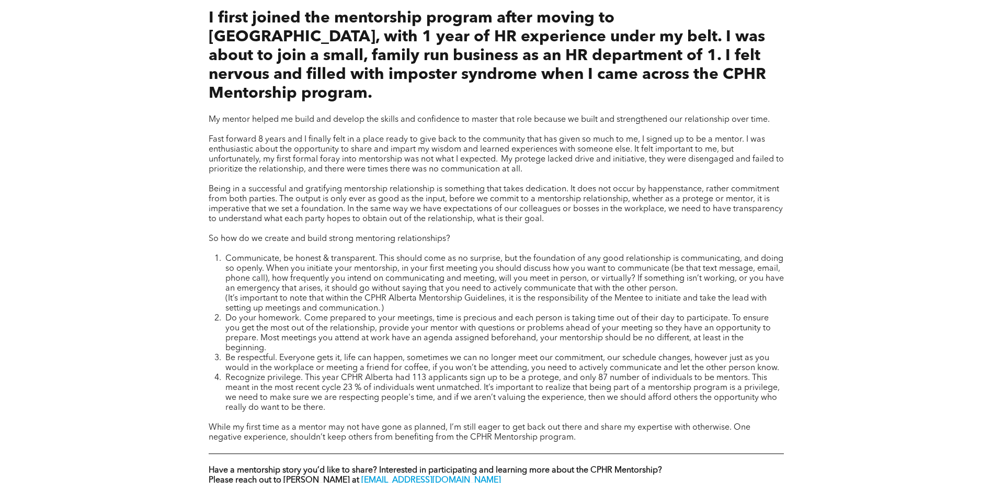
scroll to position [470, 0]
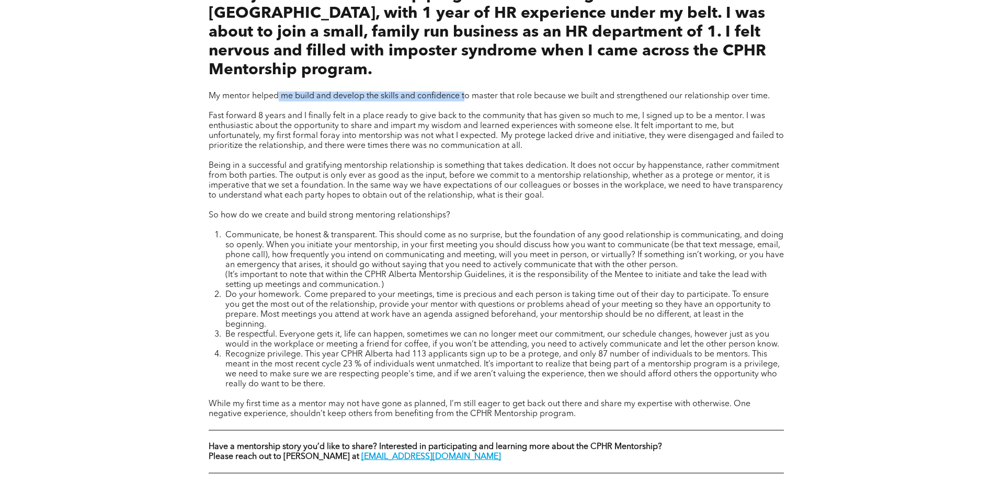
drag, startPoint x: 279, startPoint y: 79, endPoint x: 468, endPoint y: 82, distance: 189.2
click at [468, 92] on span "My mentor helped me build and develop the skills and confidence to master that …" at bounding box center [489, 96] width 561 height 8
drag, startPoint x: 290, startPoint y: 99, endPoint x: 424, endPoint y: 99, distance: 134.3
click at [424, 112] on span "Fast forward 8 years and I finally felt in a place ready to give back to the co…" at bounding box center [496, 131] width 575 height 38
click at [438, 168] on span "Being in a successful and gratifying mentorship relationship is something that …" at bounding box center [496, 181] width 574 height 38
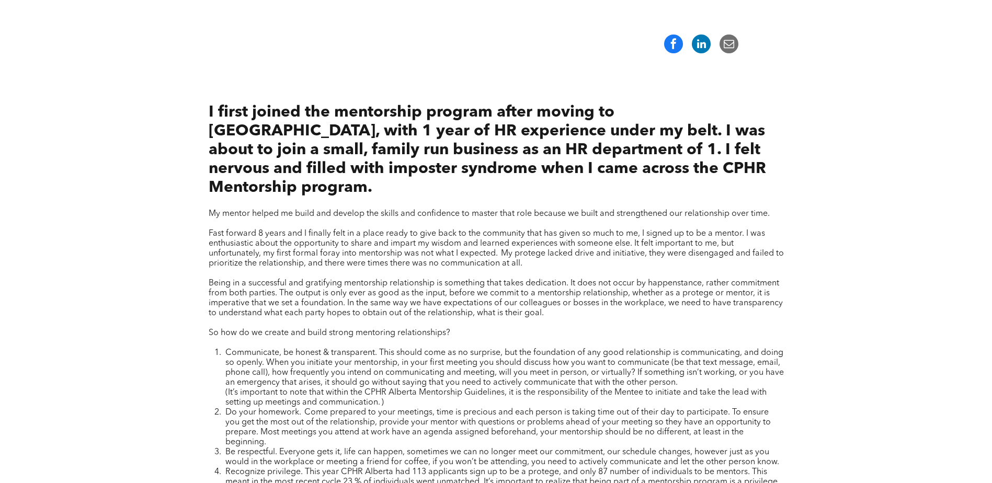
scroll to position [314, 0]
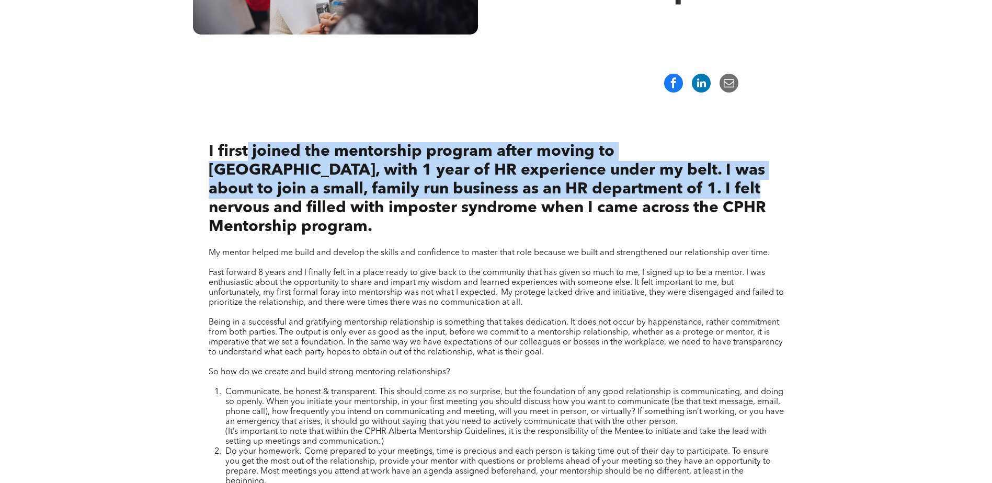
drag, startPoint x: 245, startPoint y: 149, endPoint x: 592, endPoint y: 194, distance: 349.9
click at [592, 194] on span "I first joined the mentorship program after moving to Alberta, with 1 year of H…" at bounding box center [487, 189] width 557 height 91
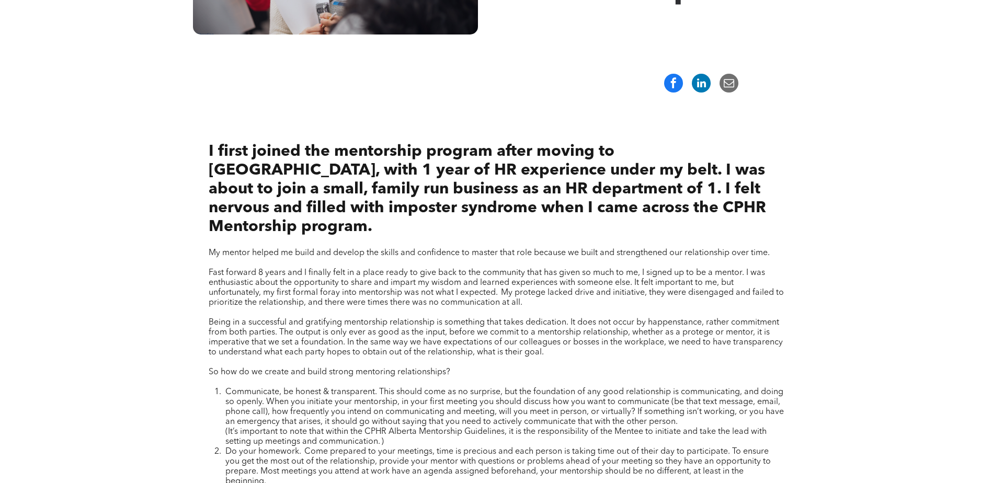
drag, startPoint x: 592, startPoint y: 194, endPoint x: 577, endPoint y: 271, distance: 78.4
click at [577, 271] on span "Fast forward 8 years and I finally felt in a place ready to give back to the co…" at bounding box center [496, 288] width 575 height 38
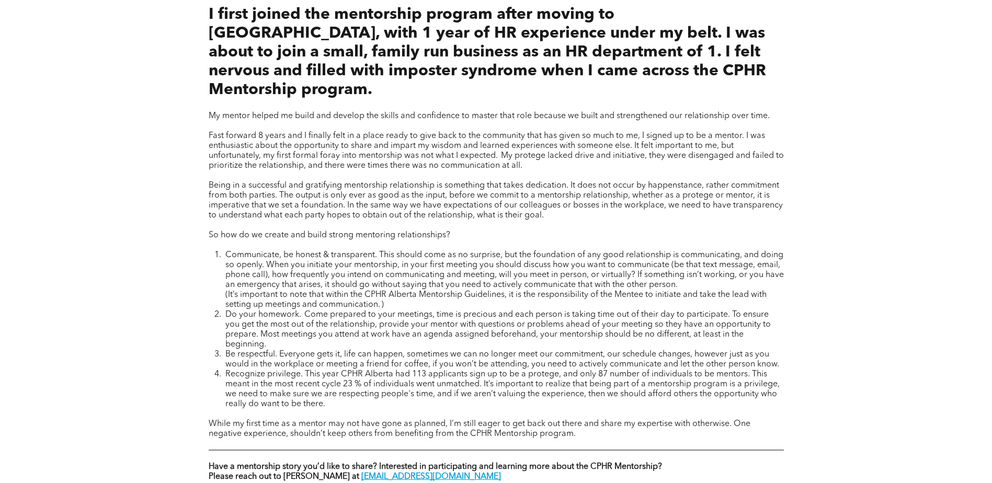
scroll to position [627, 0]
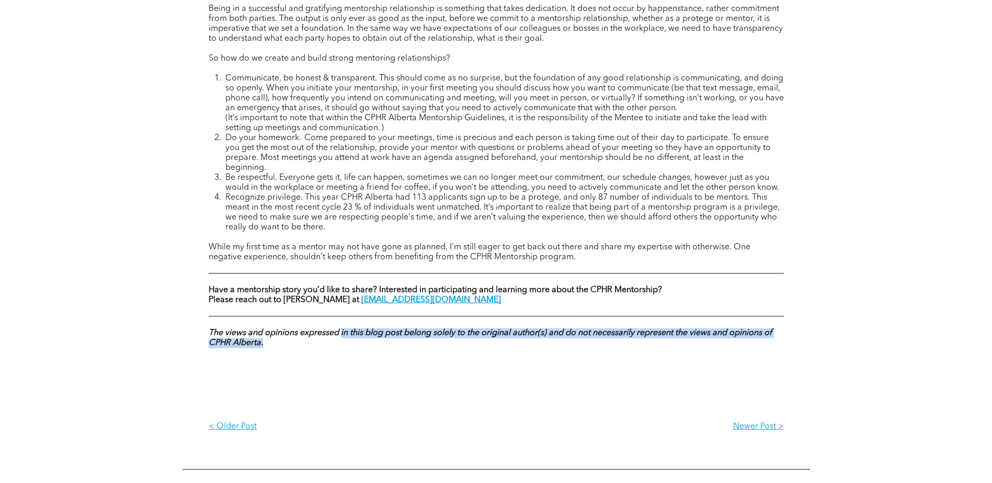
drag, startPoint x: 409, startPoint y: 310, endPoint x: 529, endPoint y: 321, distance: 120.7
click at [529, 328] on p "The views and opinions expressed in this blog post belong solely to the origina…" at bounding box center [496, 338] width 575 height 20
drag, startPoint x: 529, startPoint y: 321, endPoint x: 464, endPoint y: 341, distance: 68.8
click at [464, 341] on div "I first joined the mentorship program after moving to Alberta, with 1 year of H…" at bounding box center [496, 101] width 575 height 608
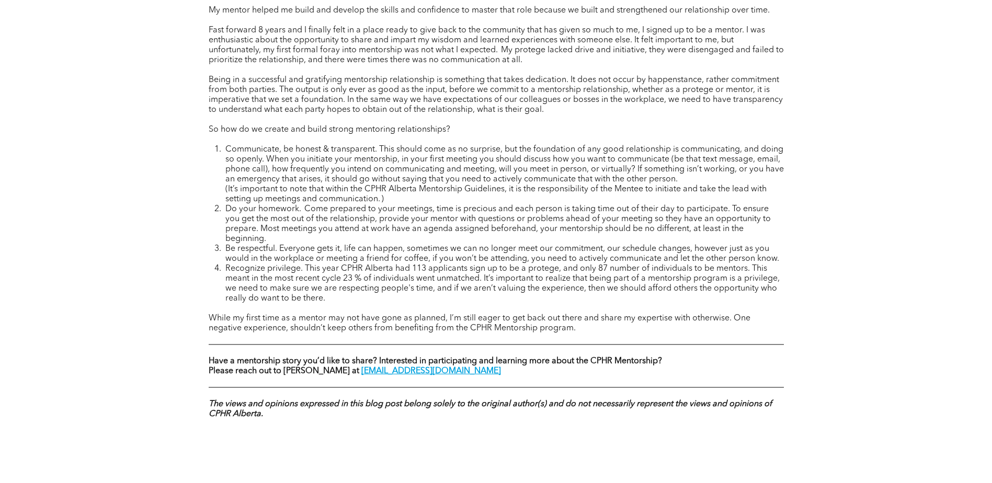
scroll to position [732, 0]
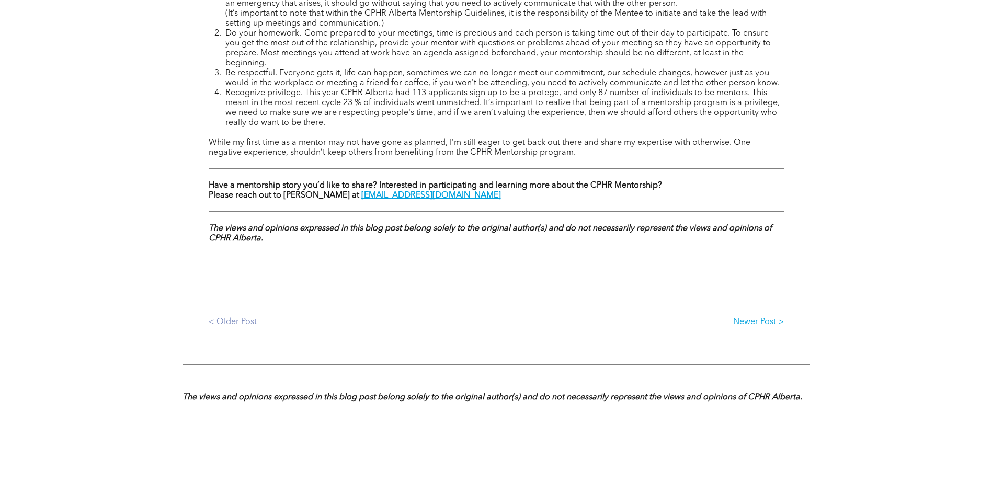
click at [221, 317] on p "< Older Post" at bounding box center [352, 322] width 287 height 10
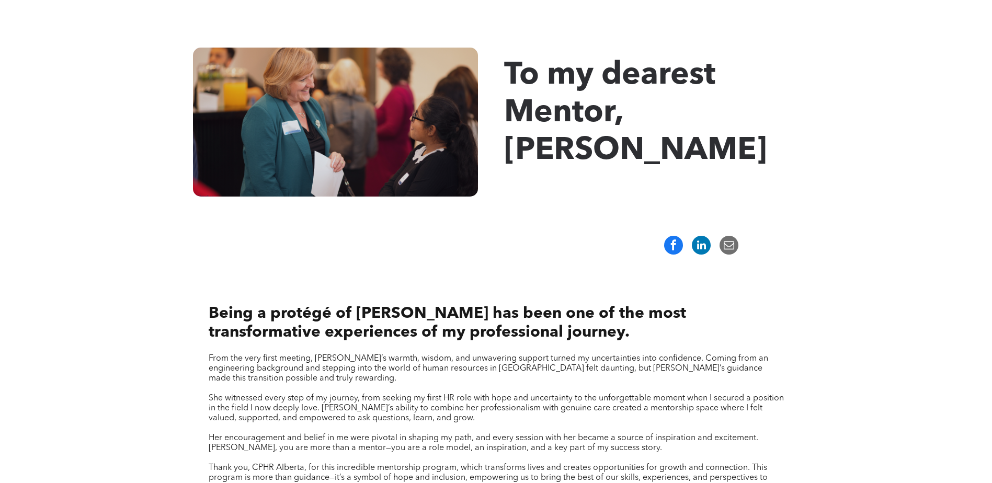
scroll to position [157, 0]
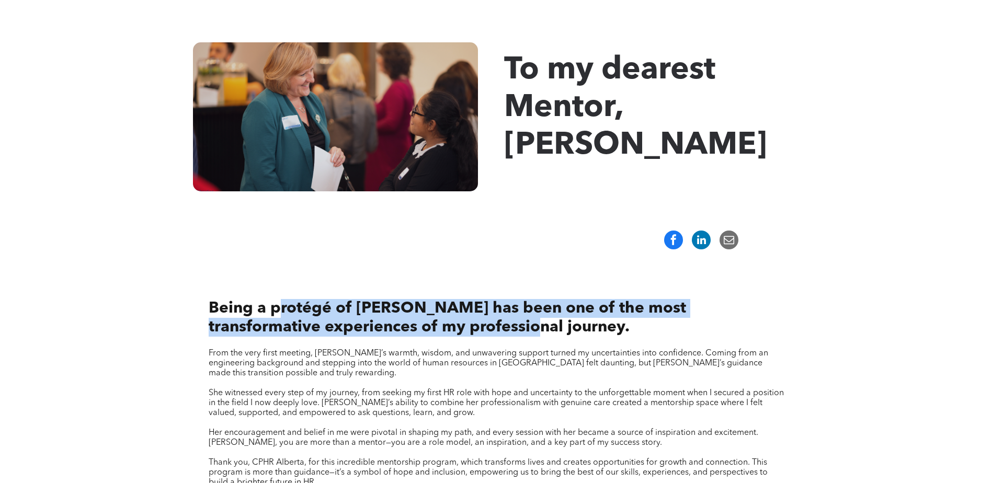
drag, startPoint x: 279, startPoint y: 306, endPoint x: 497, endPoint y: 321, distance: 219.0
click at [497, 321] on span "Being a protégé of [PERSON_NAME] has been one of the most transformative experi…" at bounding box center [447, 318] width 477 height 34
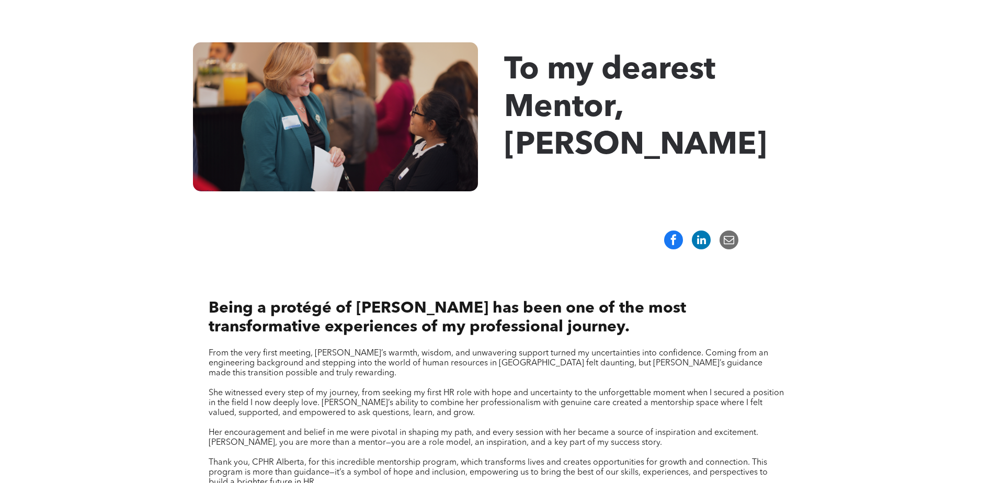
click at [332, 360] on span "From the very first meeting, [PERSON_NAME]’s warmth, wisdom, and unwavering sup…" at bounding box center [488, 363] width 559 height 28
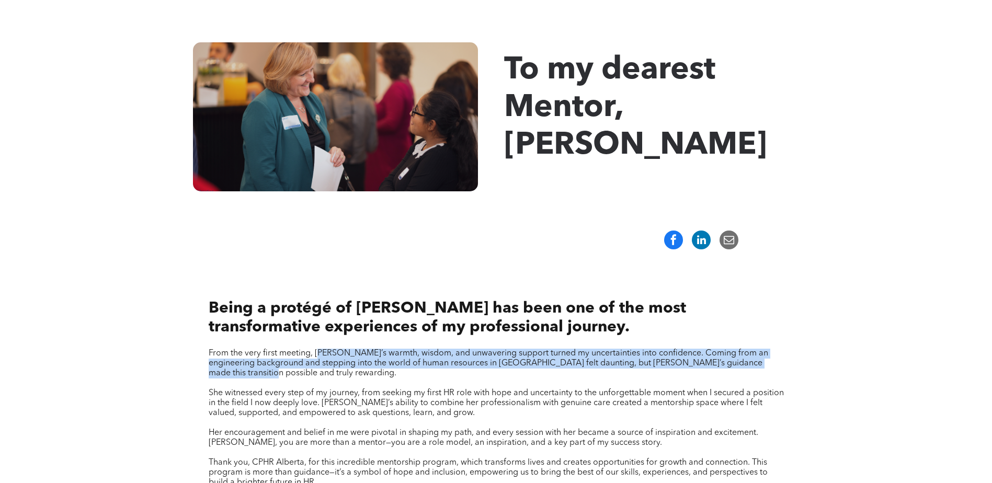
drag, startPoint x: 336, startPoint y: 353, endPoint x: 605, endPoint y: 372, distance: 270.4
click at [605, 372] on p "From the very first meeting, [PERSON_NAME]’s warmth, wisdom, and unwavering sup…" at bounding box center [496, 364] width 575 height 30
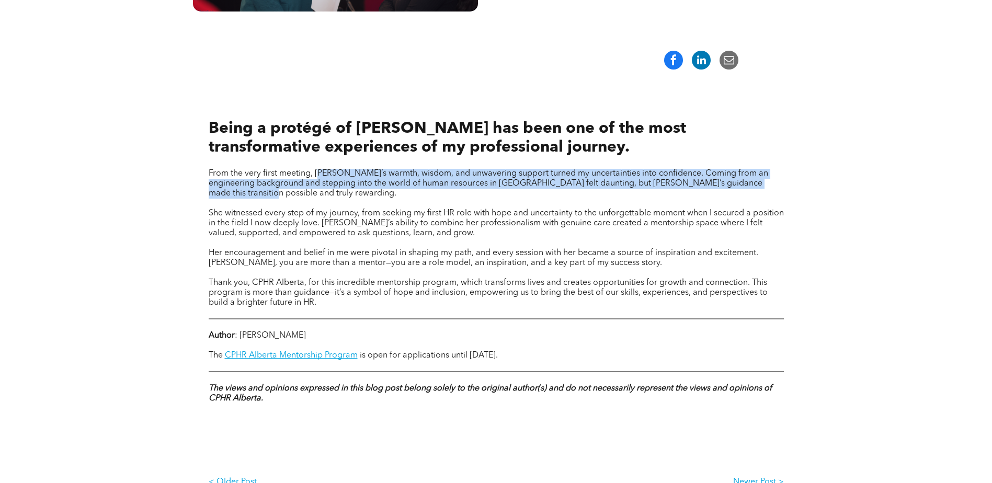
scroll to position [366, 0]
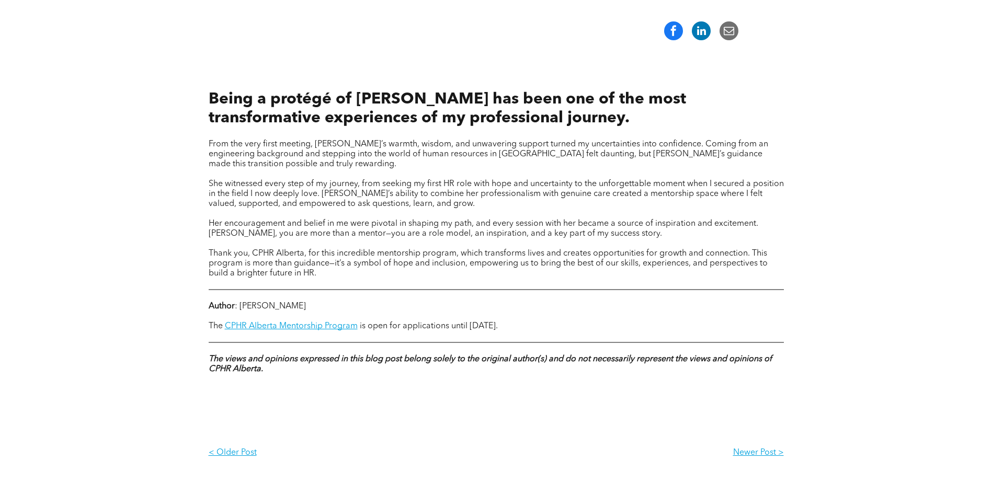
click at [325, 269] on p "Thank you, CPHR Alberta, for this incredible mentorship program, which transfor…" at bounding box center [496, 264] width 575 height 30
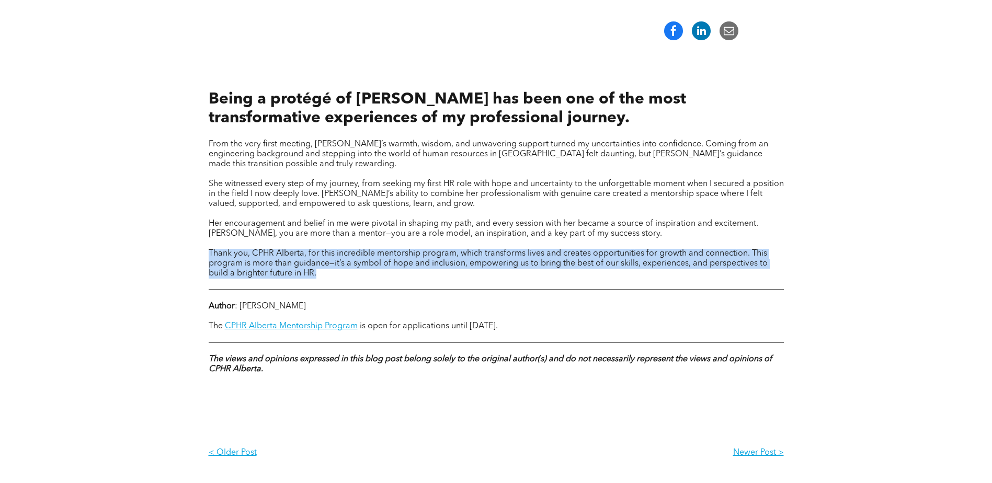
drag, startPoint x: 255, startPoint y: 245, endPoint x: 564, endPoint y: 279, distance: 310.8
click at [564, 279] on div "From the very first meeting, [PERSON_NAME]’s warmth, wisdom, and unwavering sup…" at bounding box center [496, 209] width 575 height 141
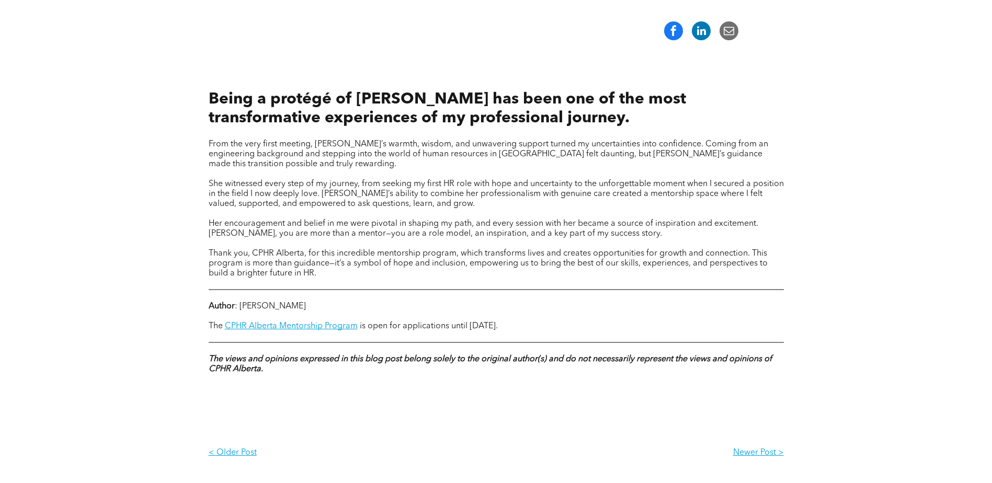
click at [393, 379] on div "Being a protégé of [PERSON_NAME] has been one of the most transformative experi…" at bounding box center [496, 232] width 575 height 295
click at [250, 448] on p "< Older Post" at bounding box center [352, 453] width 287 height 10
